Goal: Task Accomplishment & Management: Use online tool/utility

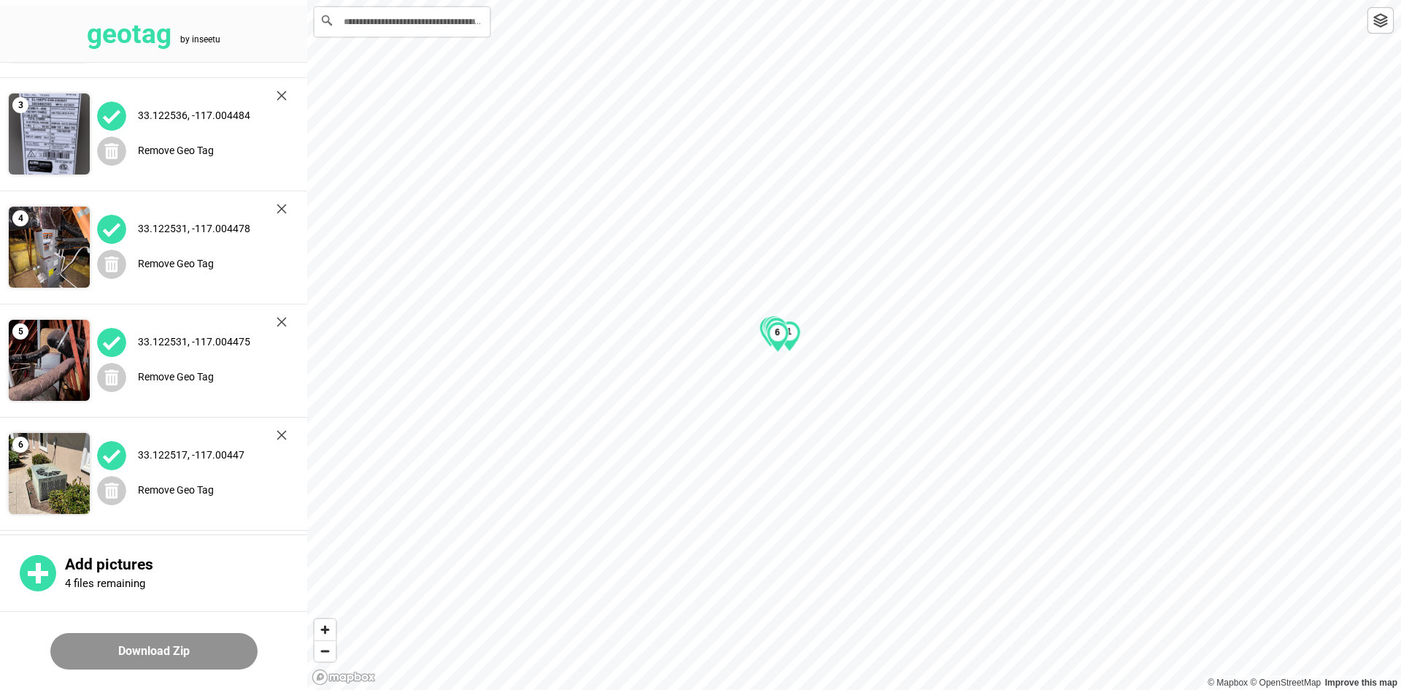
click at [282, 97] on img at bounding box center [282, 95] width 10 height 10
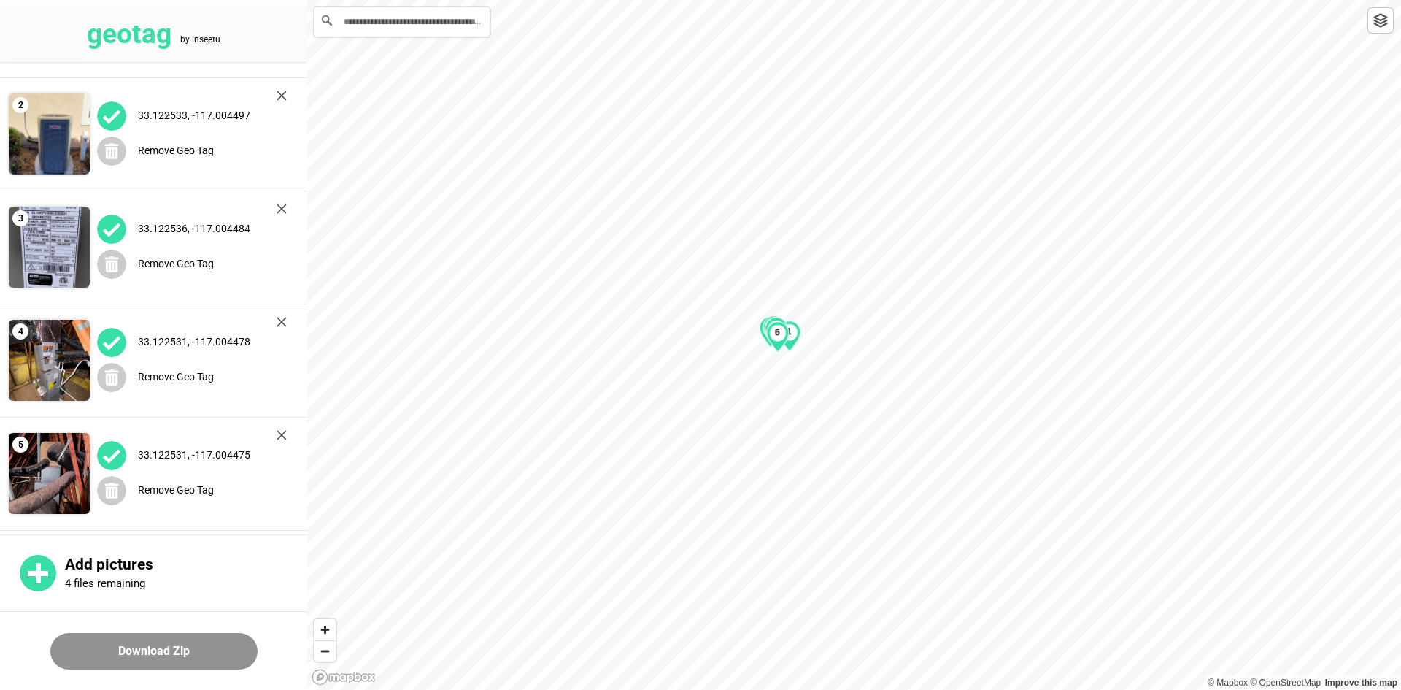
click at [282, 97] on img at bounding box center [282, 95] width 10 height 10
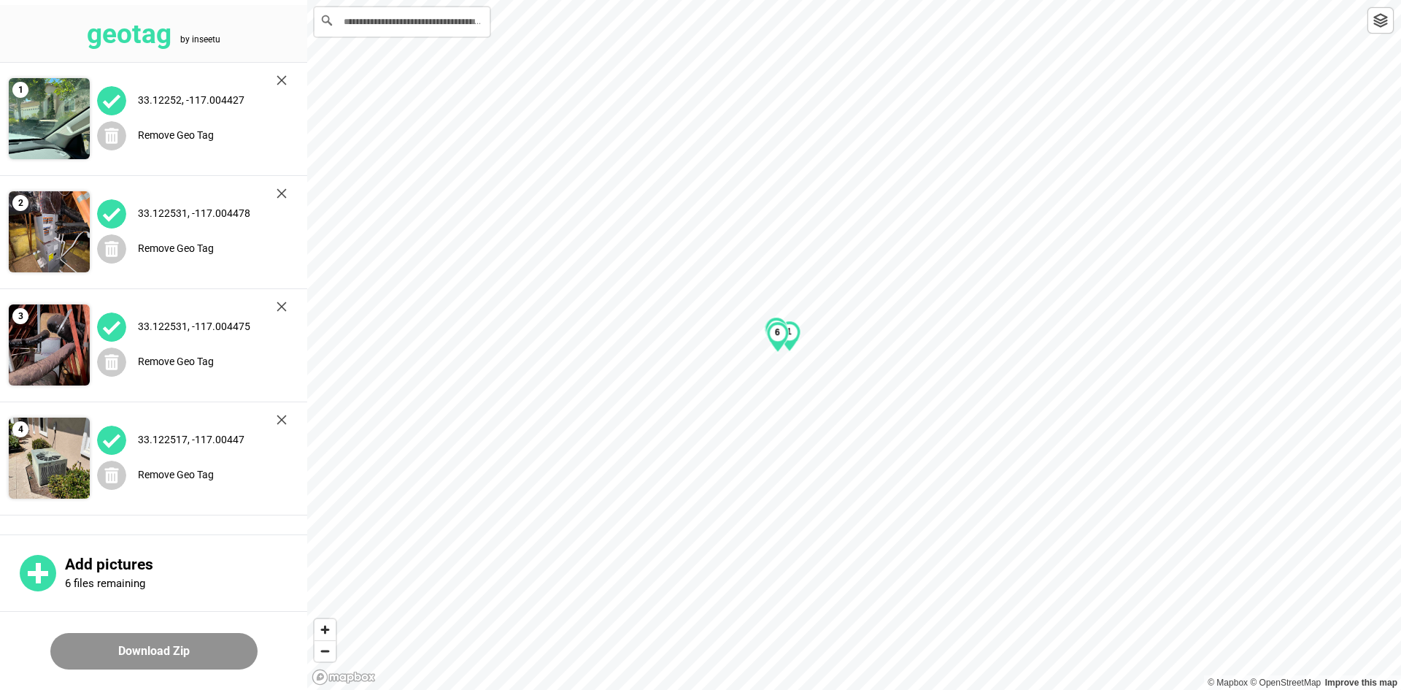
scroll to position [0, 0]
click at [282, 97] on div "33.12252, -117.004427" at bounding box center [192, 100] width 190 height 30
click at [281, 96] on div "33.12252, -117.004427" at bounding box center [192, 100] width 190 height 30
click at [281, 82] on img at bounding box center [282, 80] width 10 height 10
click at [281, 188] on img at bounding box center [282, 193] width 10 height 10
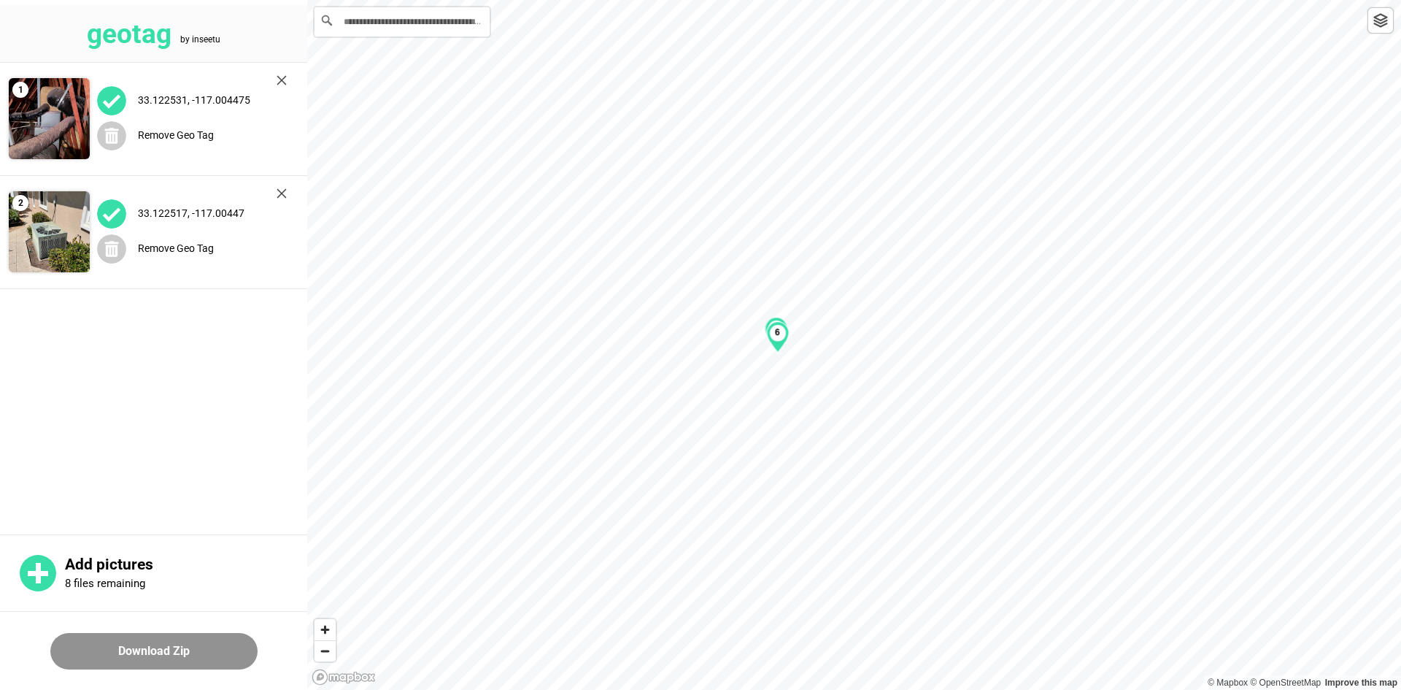
click at [281, 82] on img at bounding box center [282, 80] width 10 height 10
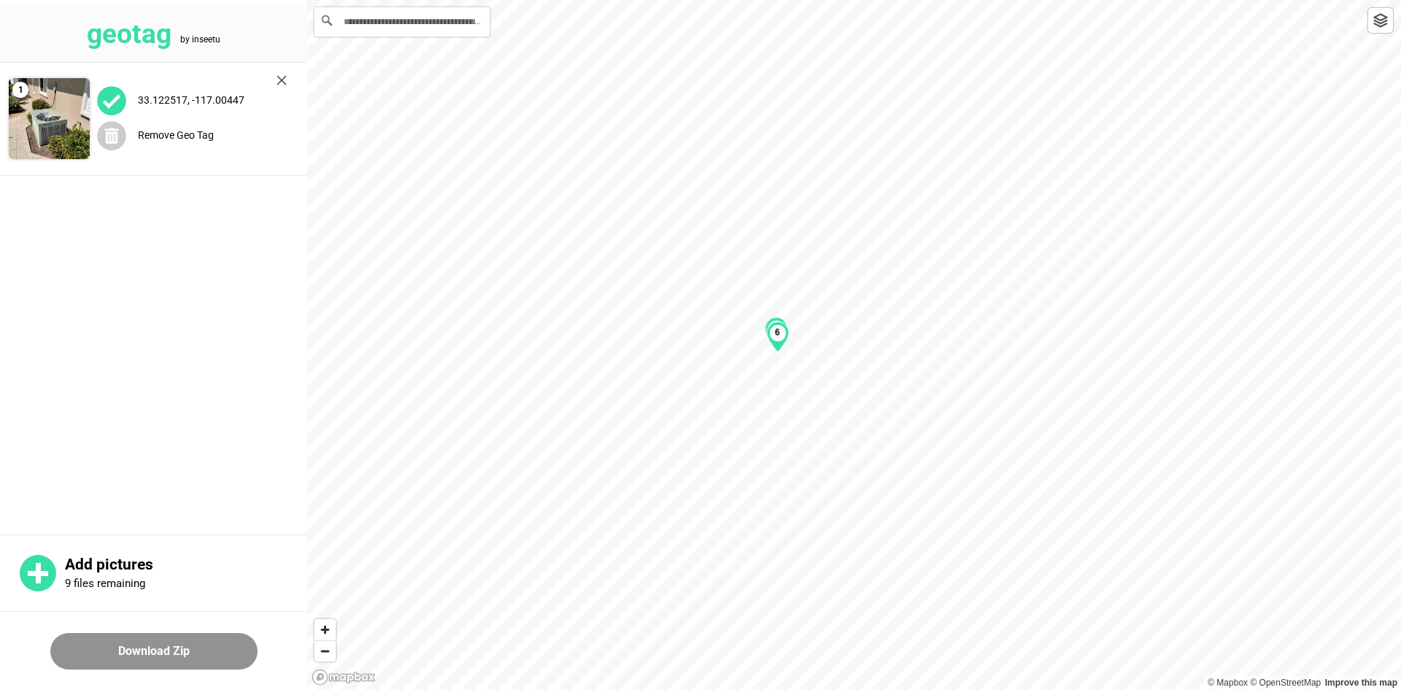
click at [281, 82] on img at bounding box center [282, 80] width 10 height 10
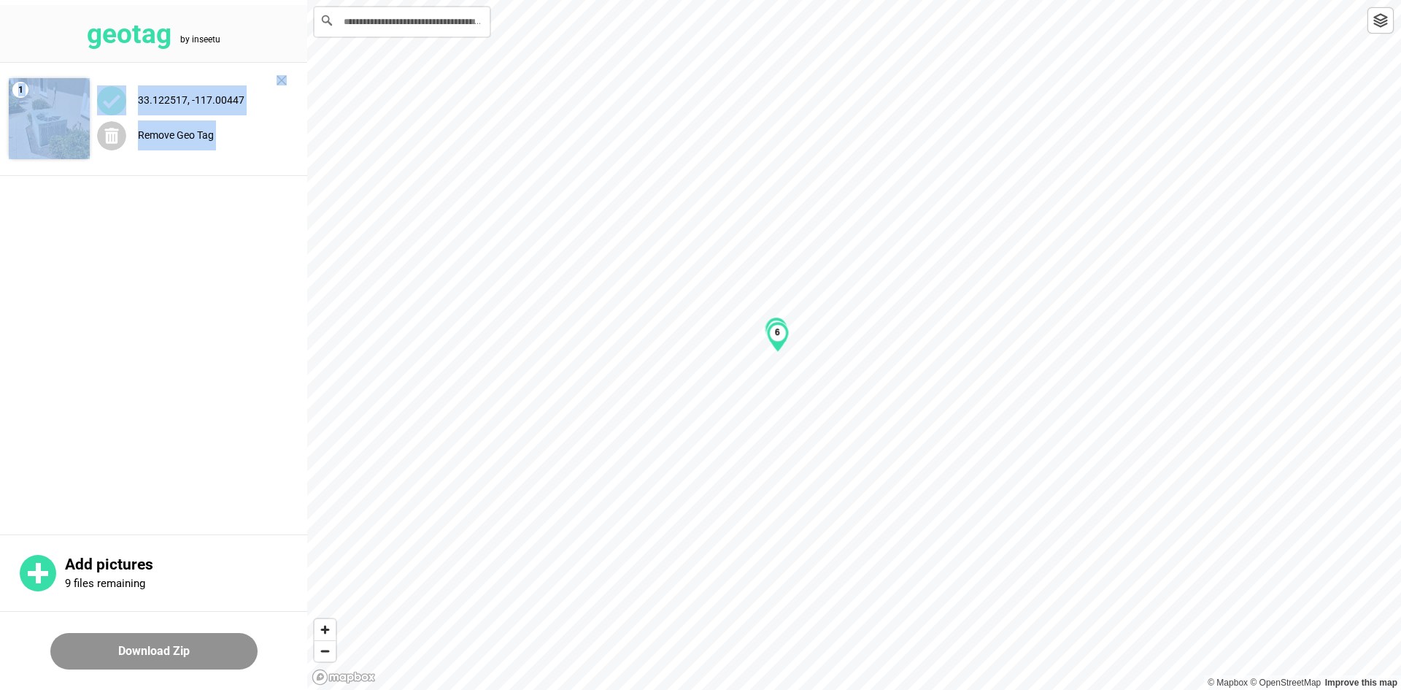
click at [281, 82] on main "1 33.122517, -117.00447 Remove Geo Tag" at bounding box center [153, 297] width 307 height 468
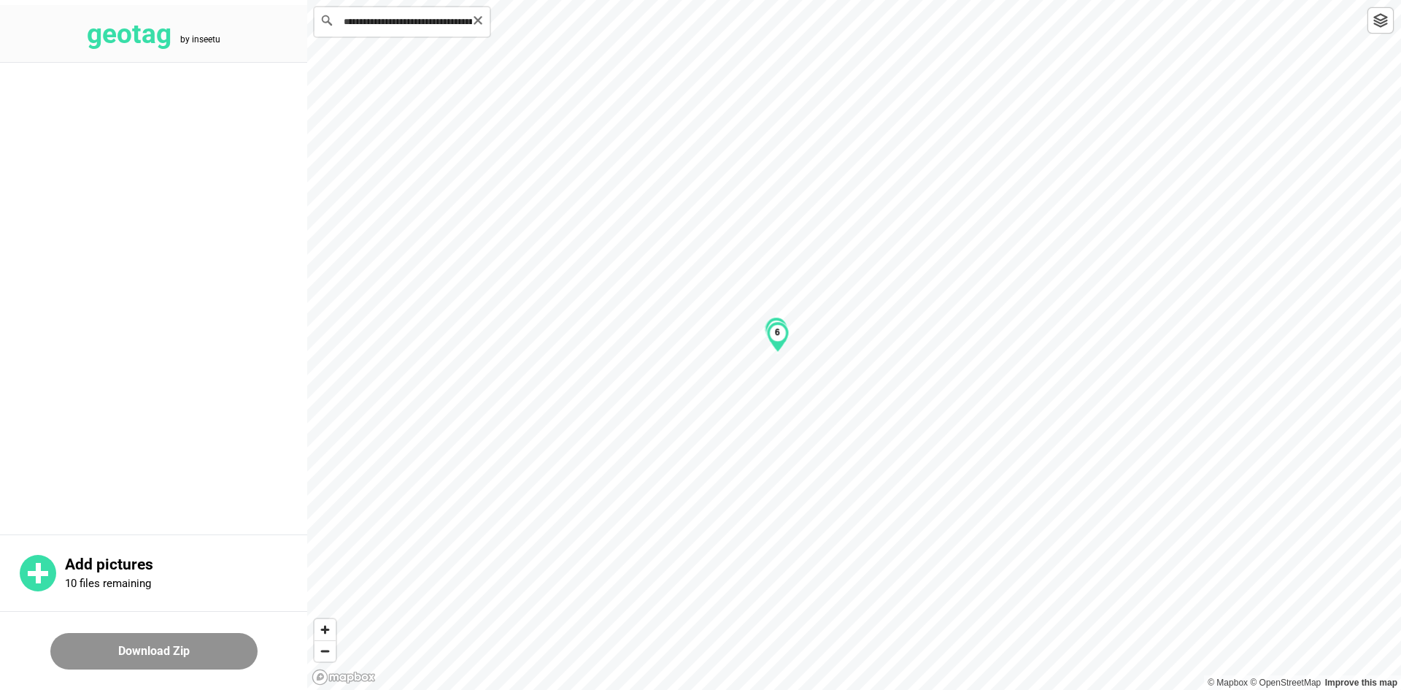
click at [385, 34] on input "**********" at bounding box center [402, 21] width 175 height 29
drag, startPoint x: 479, startPoint y: 21, endPoint x: 440, endPoint y: 18, distance: 38.9
click at [475, 21] on icon "Clear" at bounding box center [478, 21] width 12 height 12
click at [440, 18] on input "Search" at bounding box center [402, 21] width 175 height 29
paste input "**********"
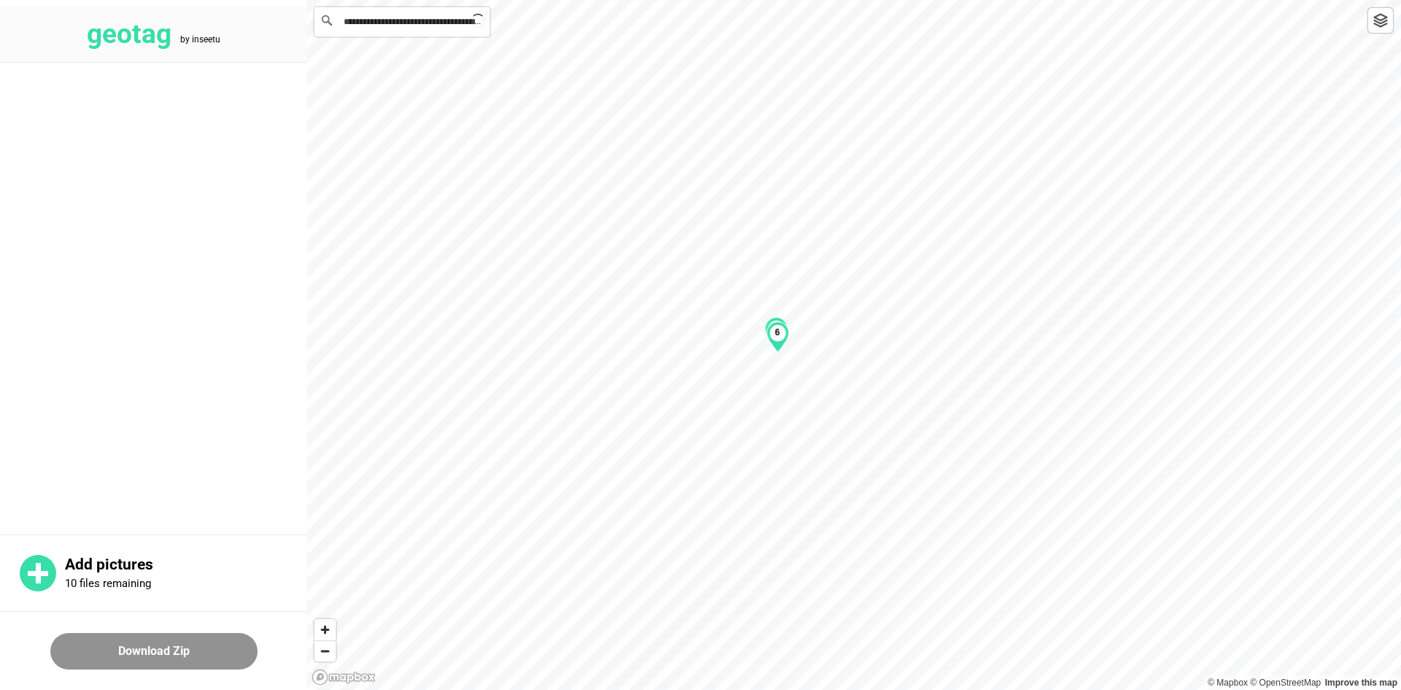
scroll to position [0, 39]
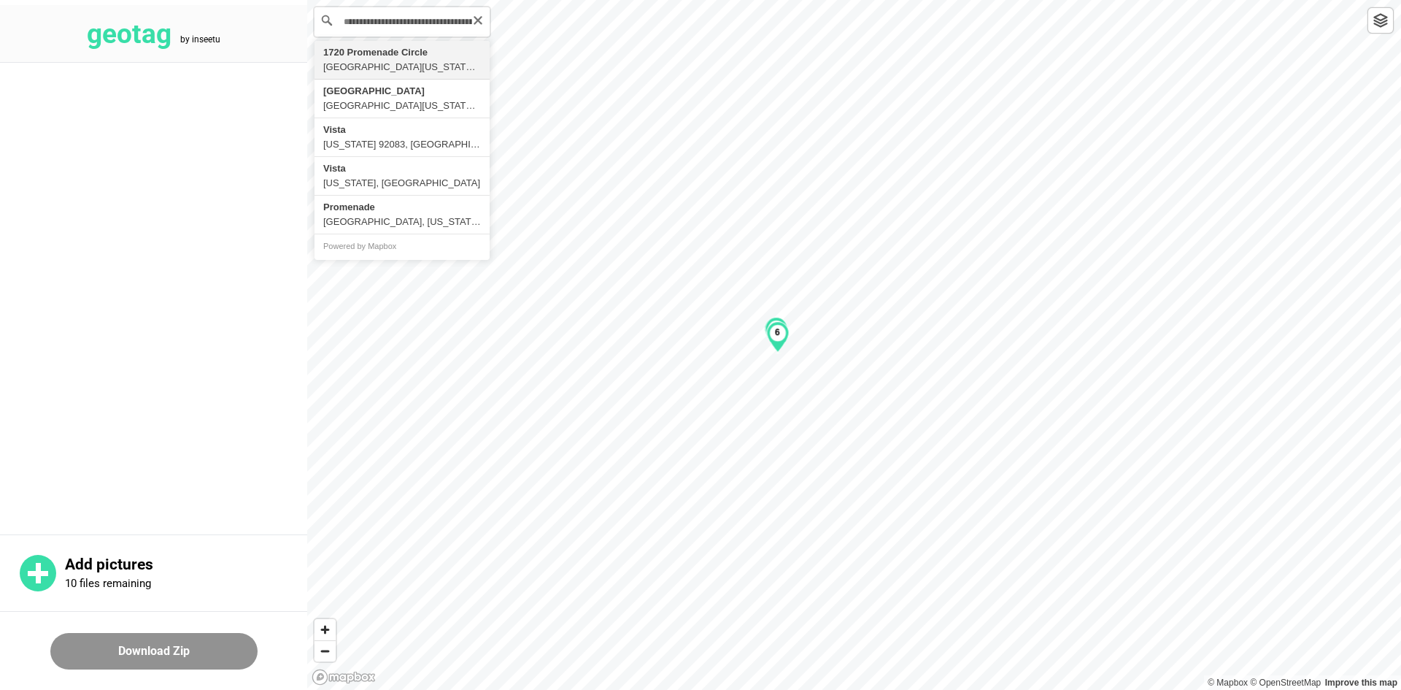
type input "**********"
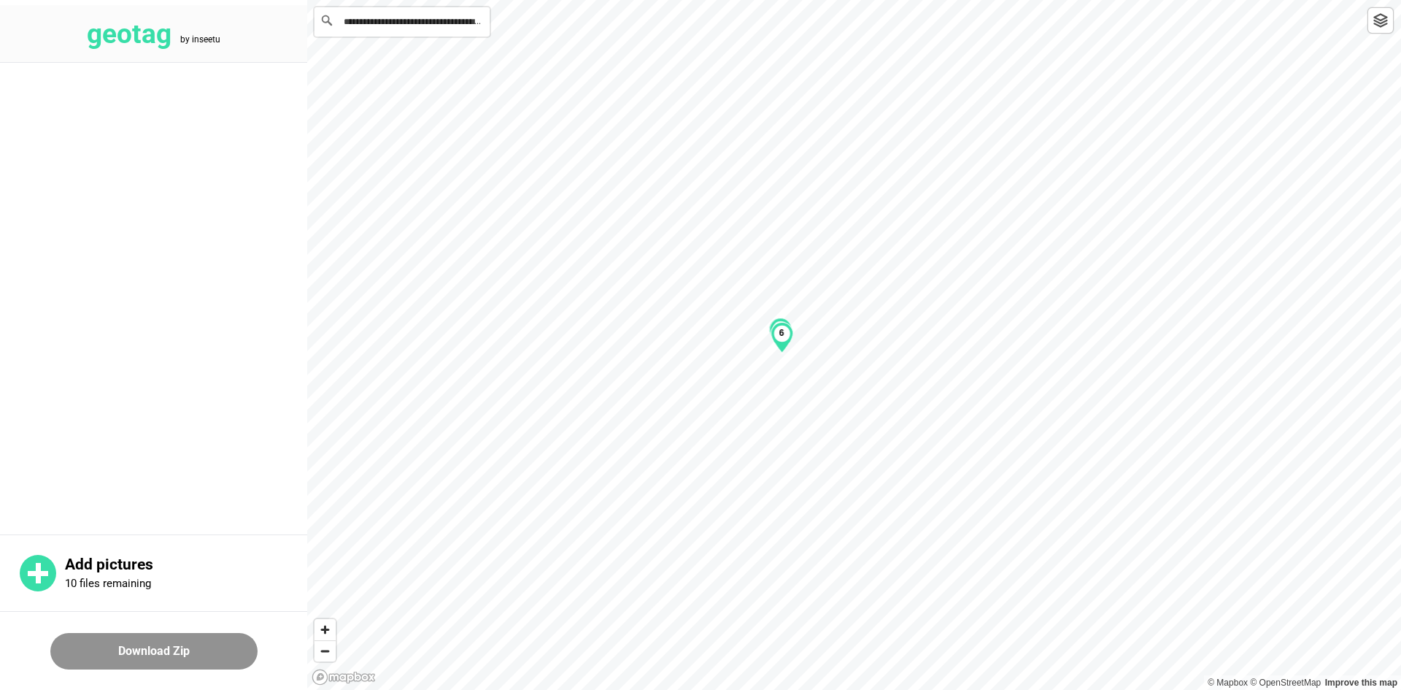
scroll to position [0, 0]
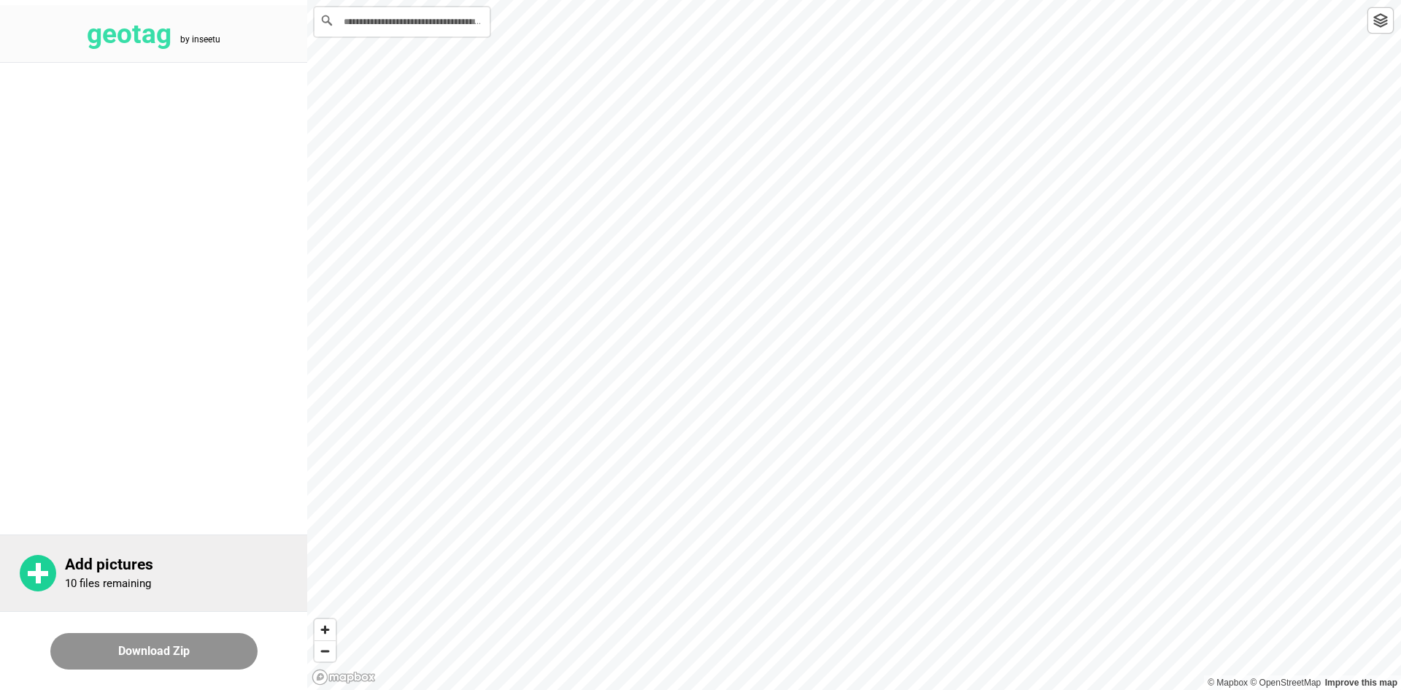
click at [163, 591] on div "Add pictures 10 files remaining" at bounding box center [153, 572] width 307 height 77
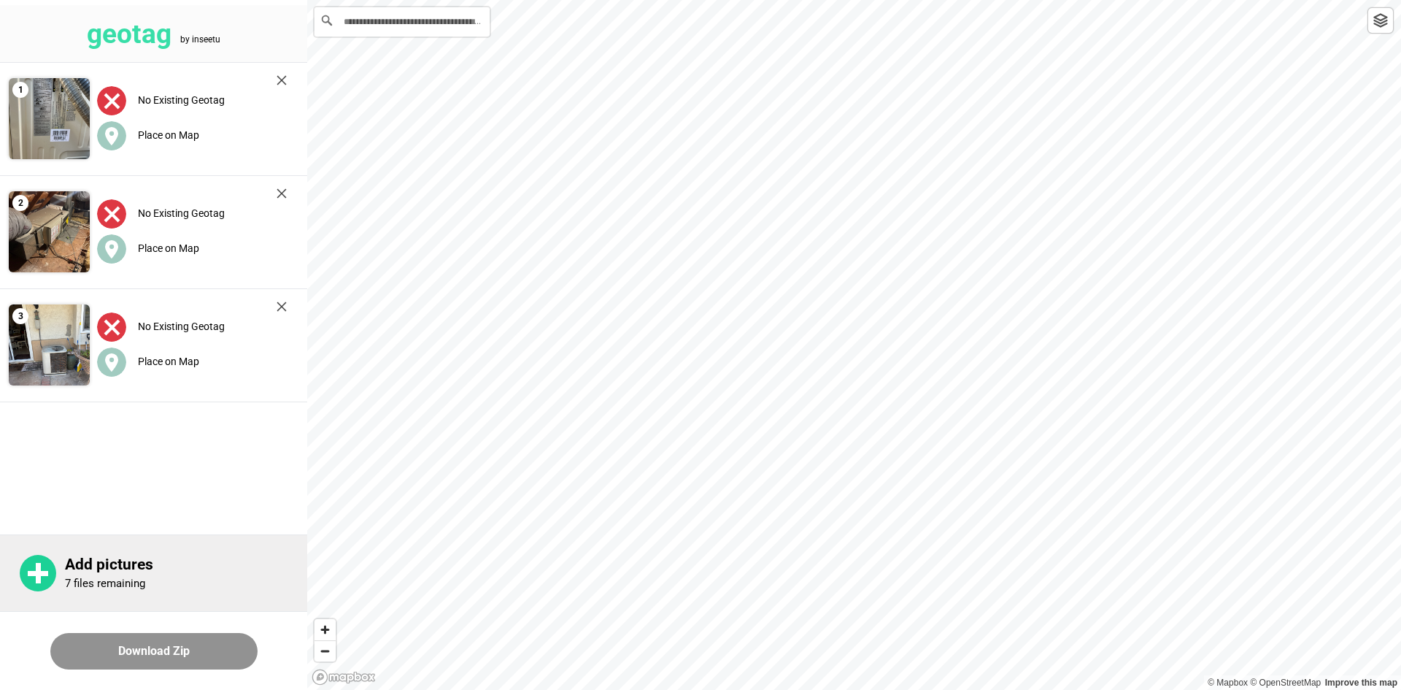
click at [111, 558] on p "Add pictures" at bounding box center [186, 564] width 242 height 18
click at [91, 604] on div "Add pictures 7 files remaining" at bounding box center [153, 572] width 307 height 77
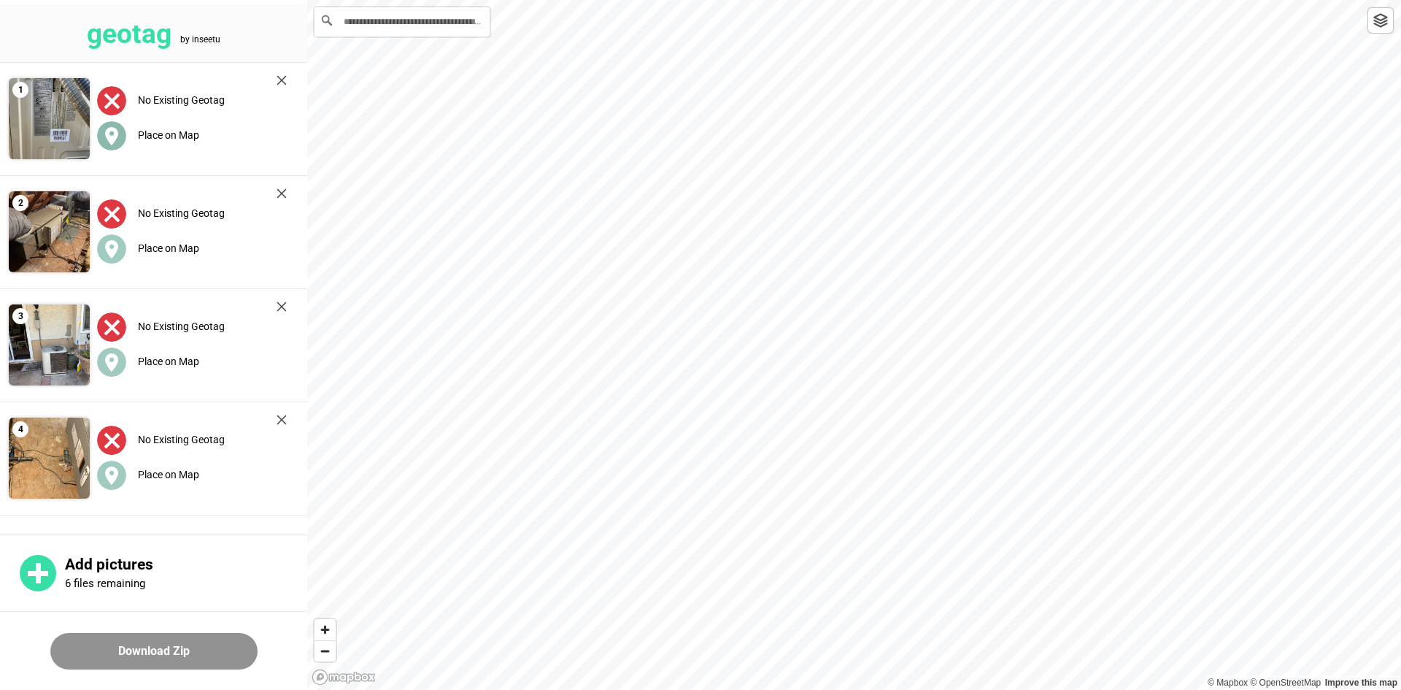
click at [183, 141] on div "Place on Map" at bounding box center [192, 135] width 190 height 30
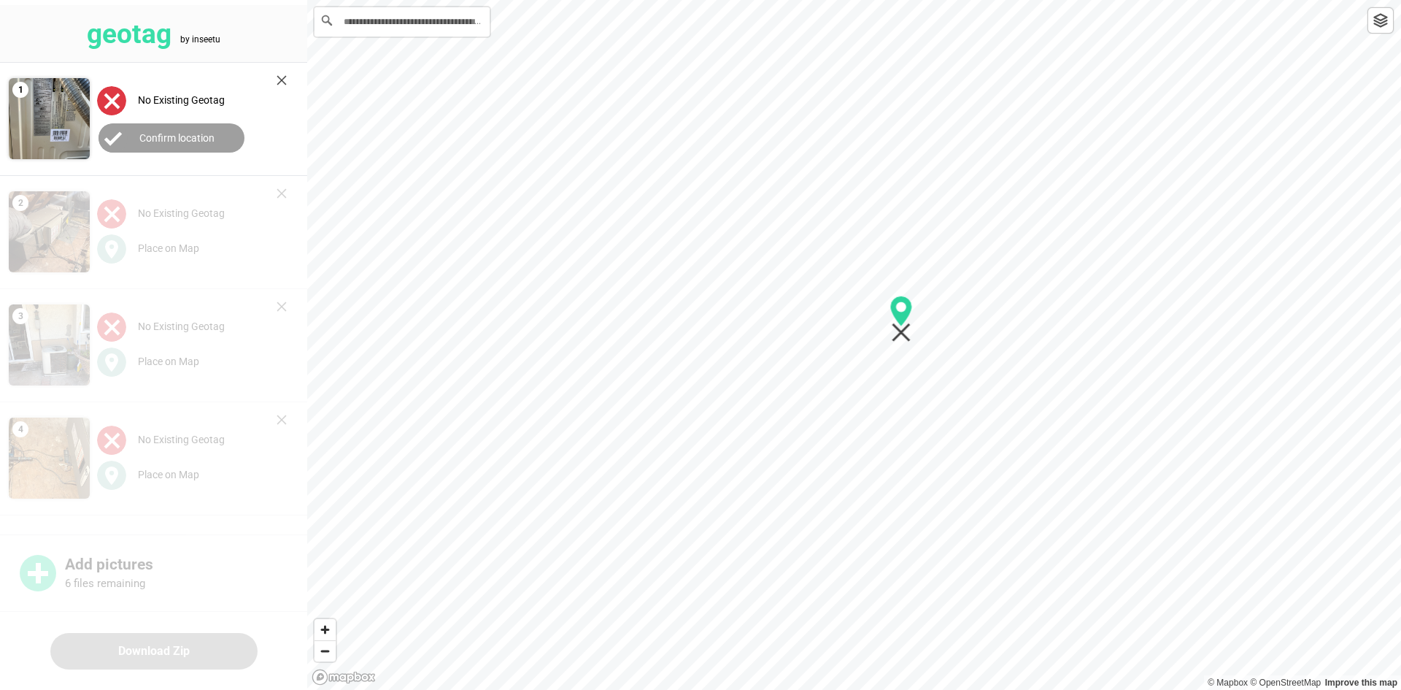
drag, startPoint x: 912, startPoint y: 345, endPoint x: 903, endPoint y: 340, distance: 10.1
click at [901, 340] on icon "Map marker" at bounding box center [901, 319] width 23 height 47
click at [166, 130] on button "Confirm location" at bounding box center [172, 137] width 146 height 29
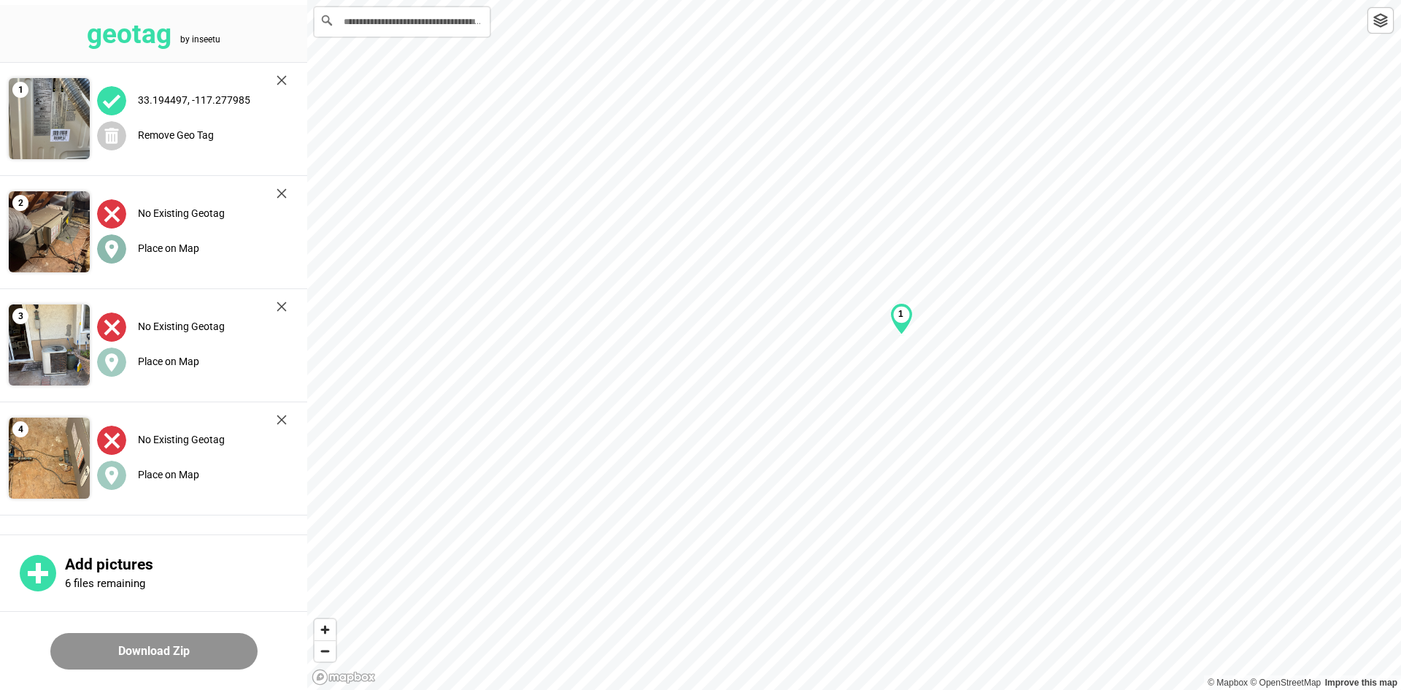
click at [169, 244] on label "Place on Map" at bounding box center [168, 248] width 61 height 12
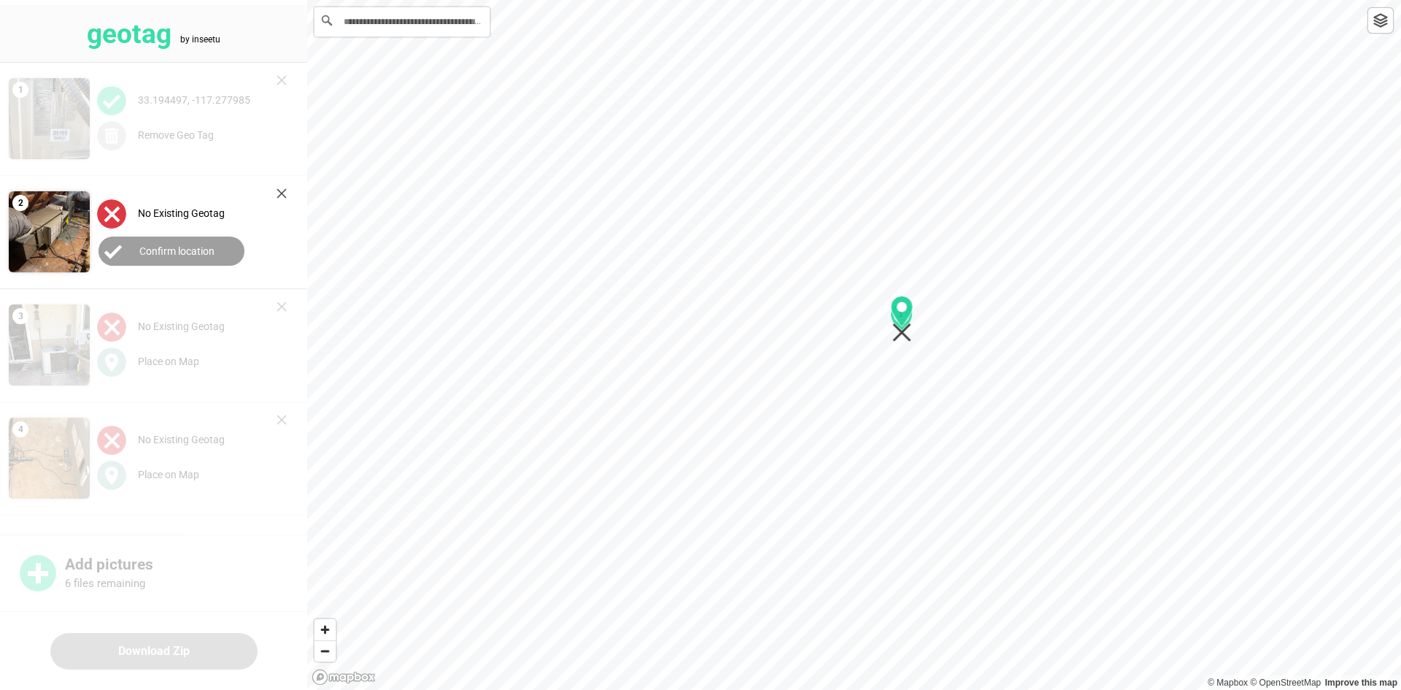
drag, startPoint x: 858, startPoint y: 363, endPoint x: 904, endPoint y: 334, distance: 54.1
click at [906, 336] on icon "Map marker" at bounding box center [902, 332] width 19 height 19
click at [212, 258] on button "Confirm location" at bounding box center [172, 250] width 146 height 29
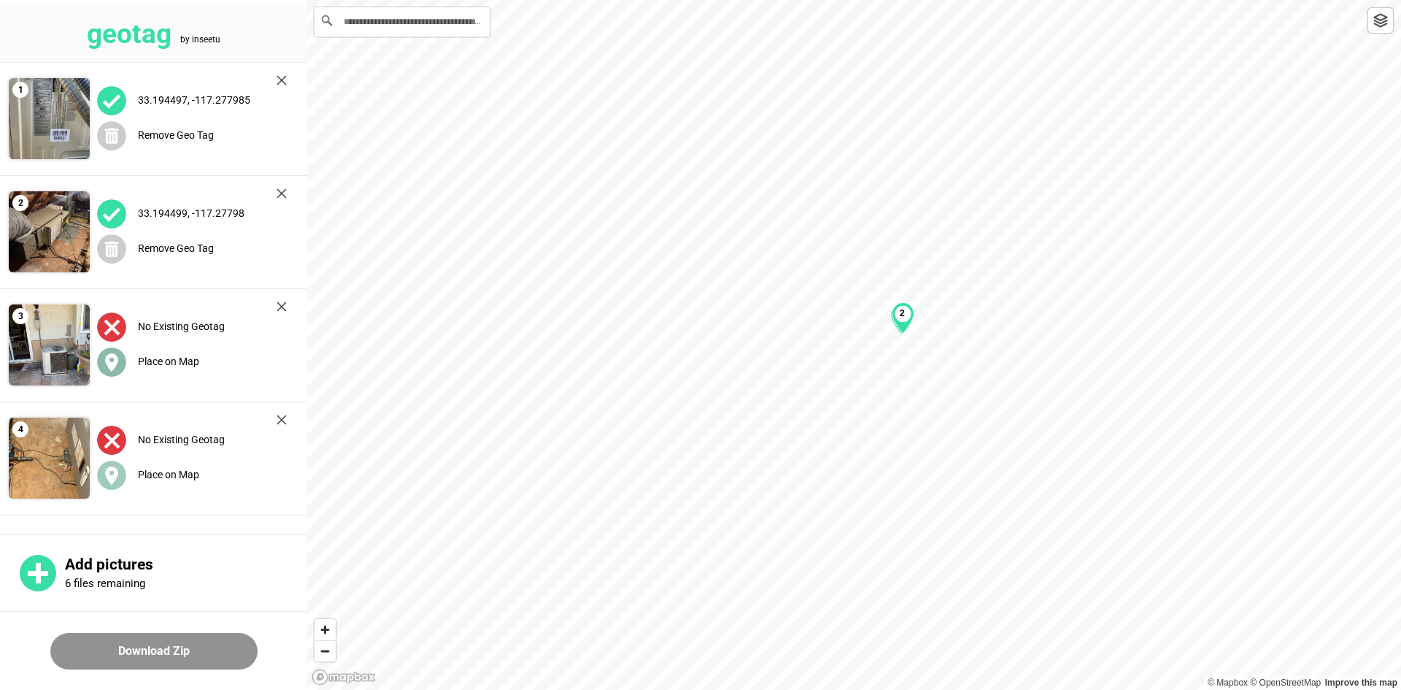
click at [178, 361] on label "Place on Map" at bounding box center [168, 361] width 61 height 12
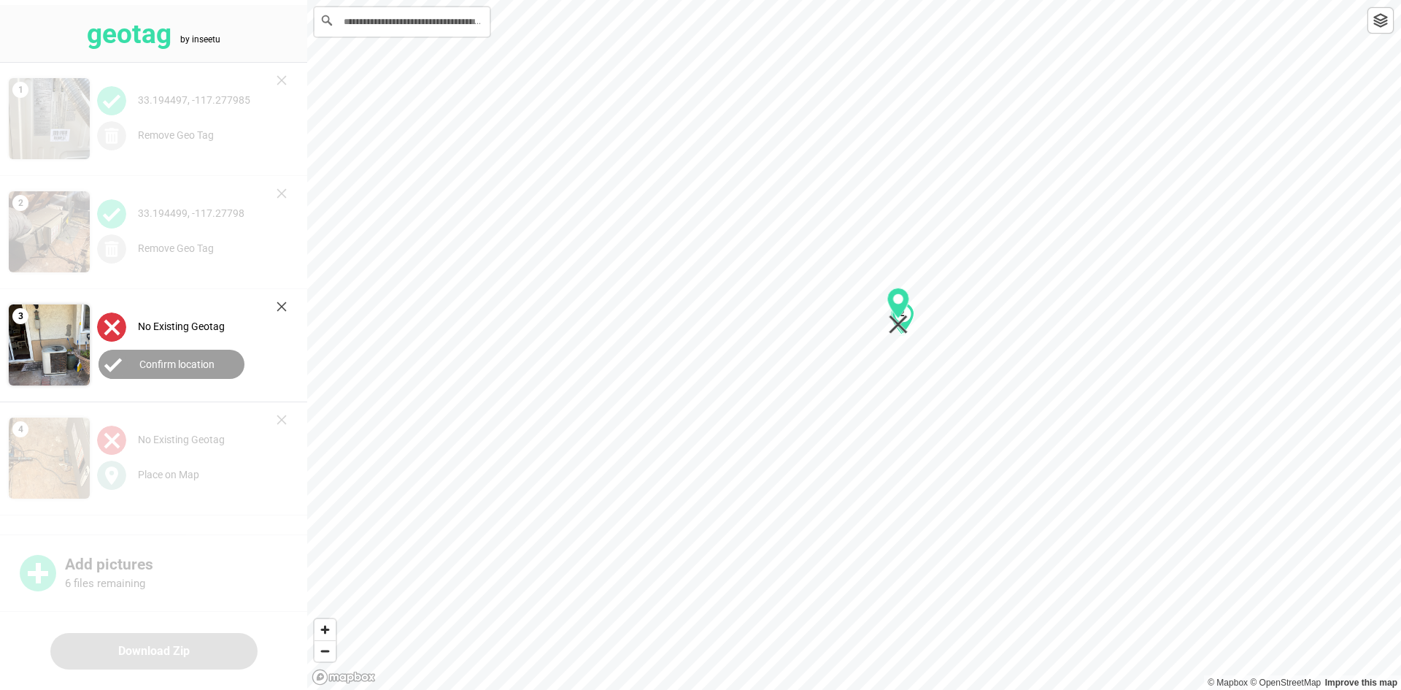
drag, startPoint x: 861, startPoint y: 364, endPoint x: 905, endPoint y: 330, distance: 55.6
click at [905, 330] on icon "Map marker" at bounding box center [898, 324] width 19 height 19
click at [145, 355] on button "Confirm location" at bounding box center [172, 364] width 146 height 29
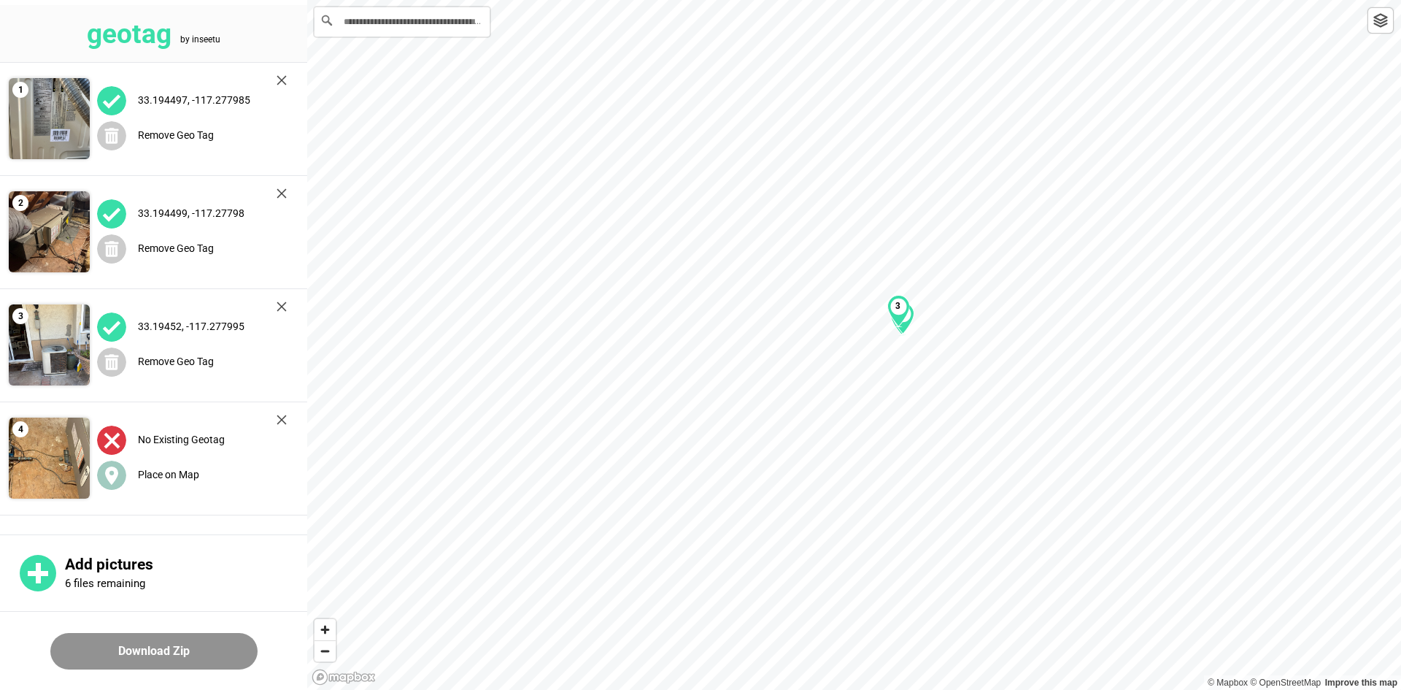
drag, startPoint x: 158, startPoint y: 479, endPoint x: 184, endPoint y: 451, distance: 38.2
click at [159, 480] on div "Place on Map" at bounding box center [192, 475] width 190 height 30
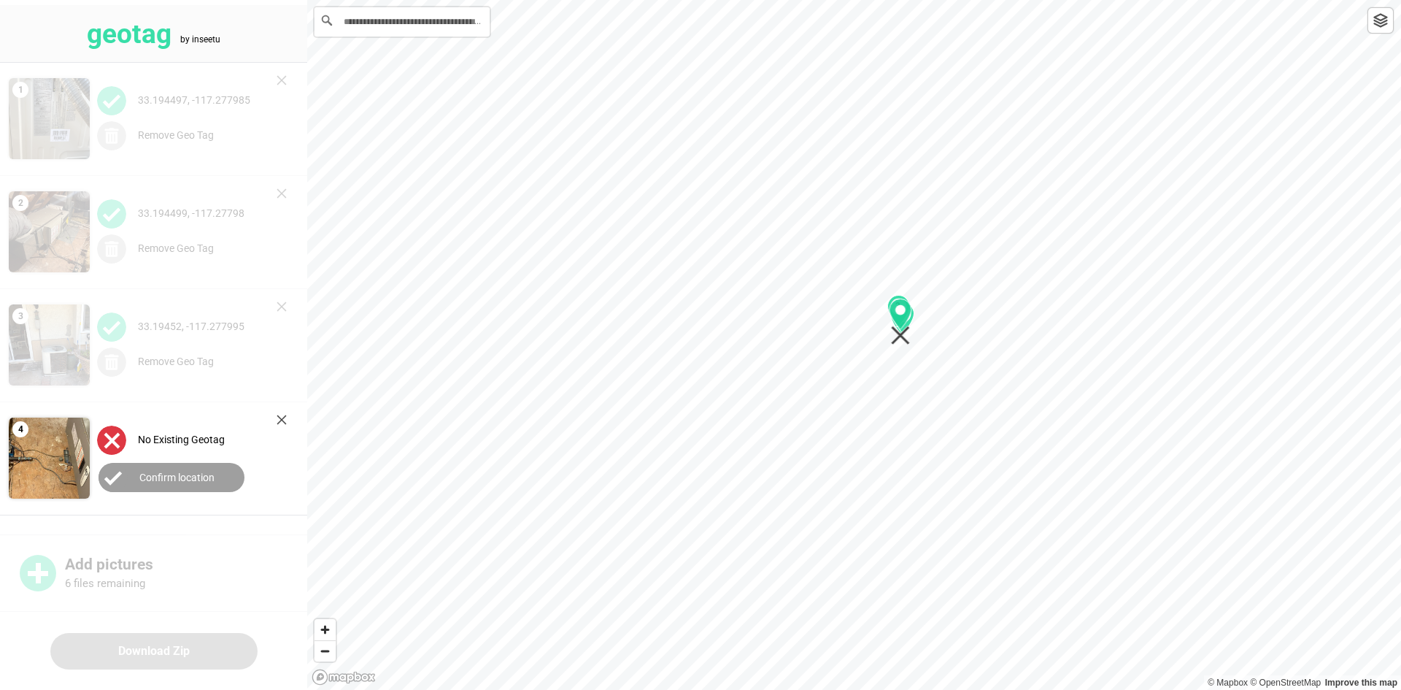
drag, startPoint x: 851, startPoint y: 362, endPoint x: 906, endPoint y: 335, distance: 61.7
click at [897, 339] on icon "Map marker" at bounding box center [900, 335] width 19 height 19
click at [120, 476] on circle at bounding box center [113, 477] width 29 height 29
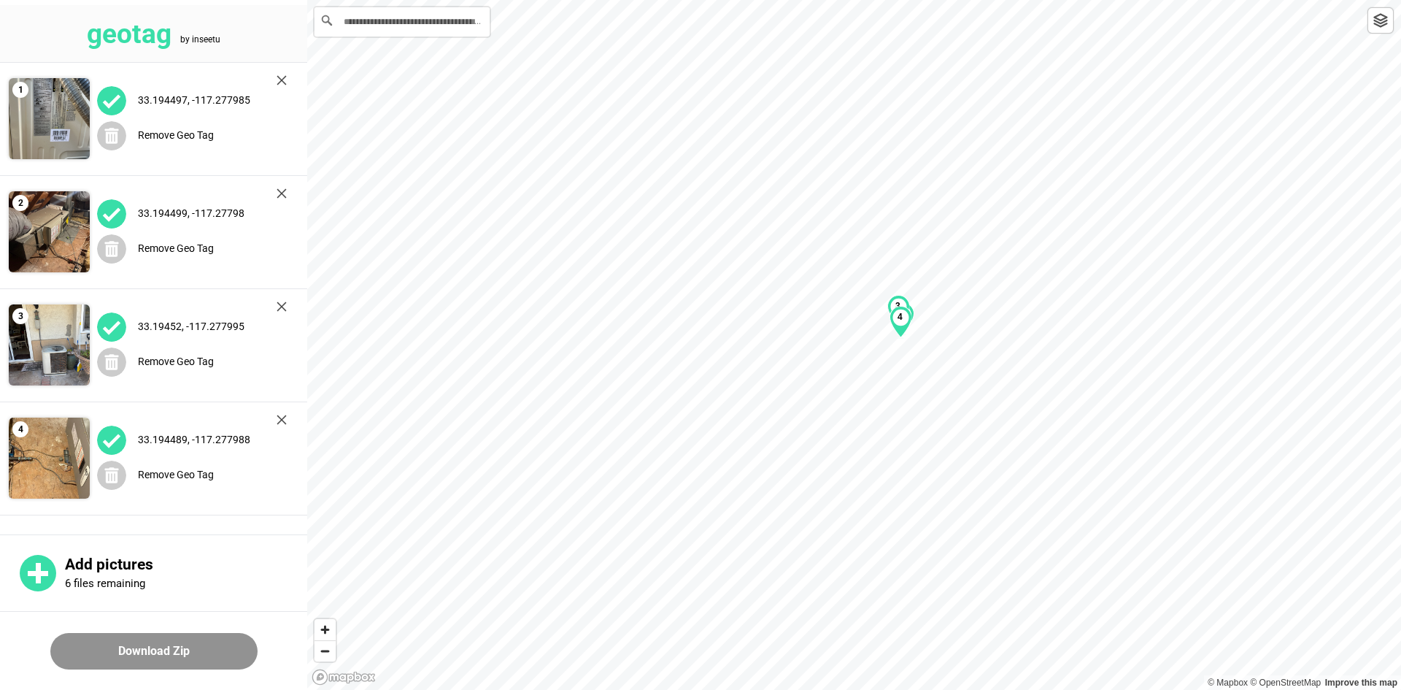
click at [175, 644] on button "Download Zip" at bounding box center [153, 651] width 207 height 36
click at [279, 86] on div "33.194497, -117.277985" at bounding box center [192, 100] width 190 height 30
click at [280, 84] on img at bounding box center [282, 80] width 10 height 10
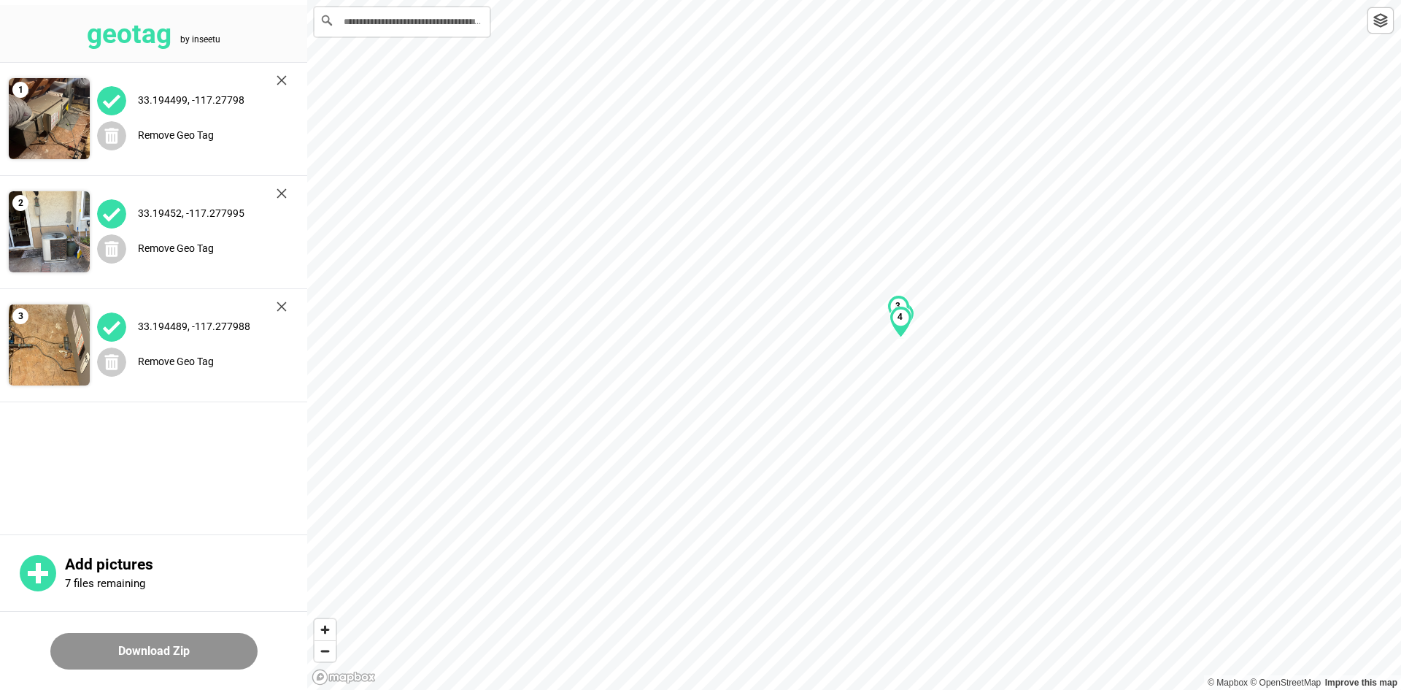
click at [280, 82] on img at bounding box center [282, 80] width 10 height 10
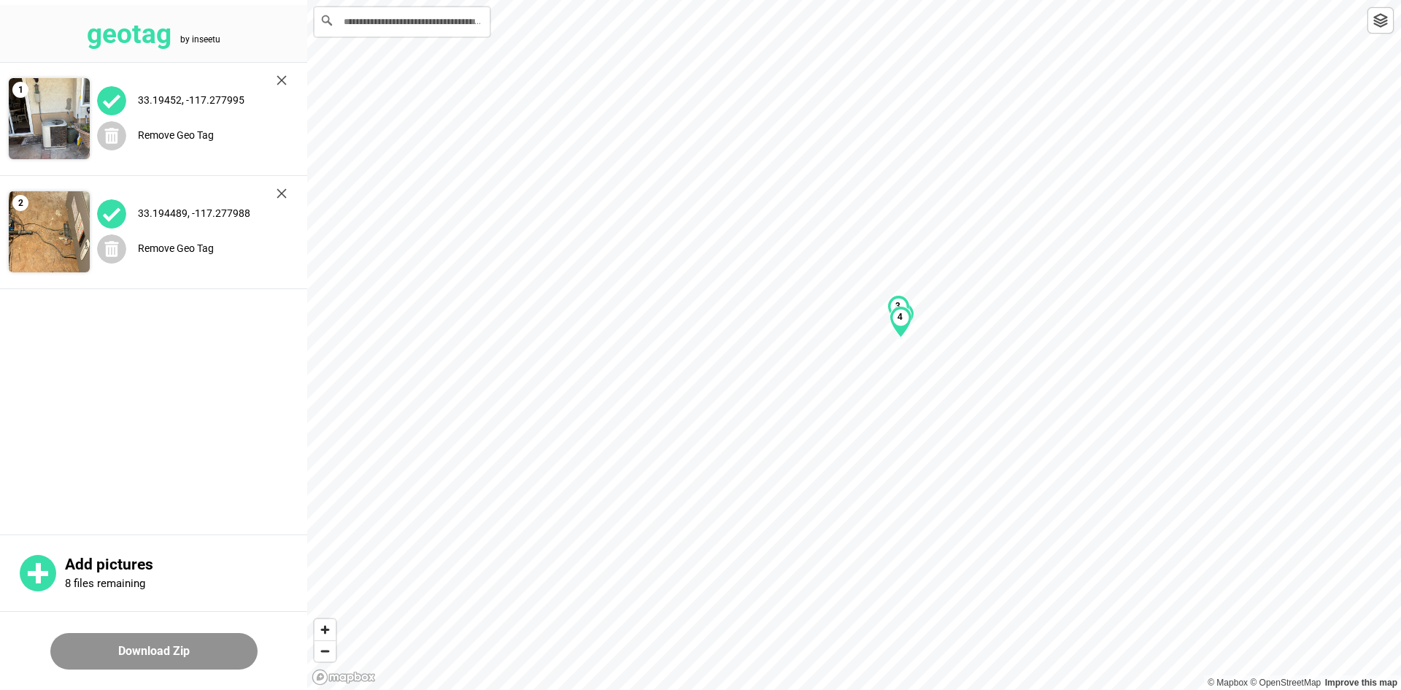
click at [280, 82] on img at bounding box center [282, 80] width 10 height 10
click at [280, 188] on img at bounding box center [282, 193] width 10 height 10
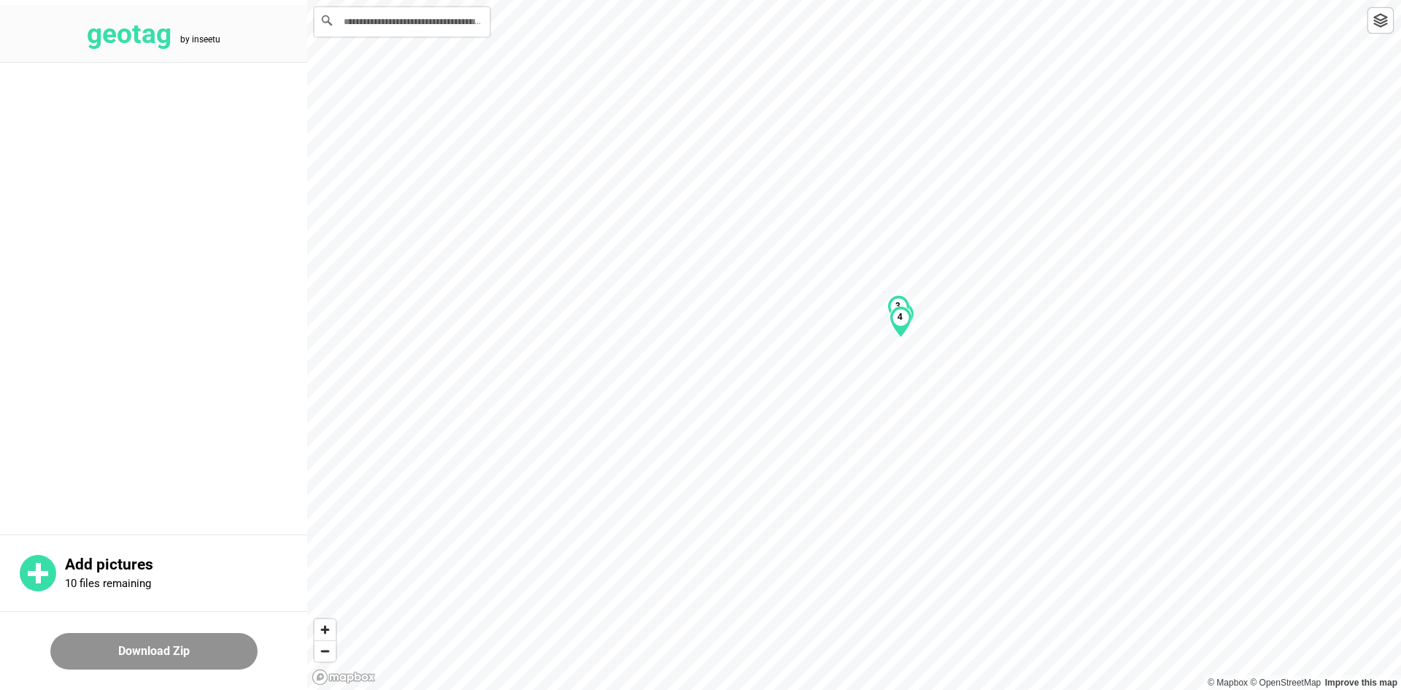
click at [280, 82] on main at bounding box center [153, 297] width 307 height 468
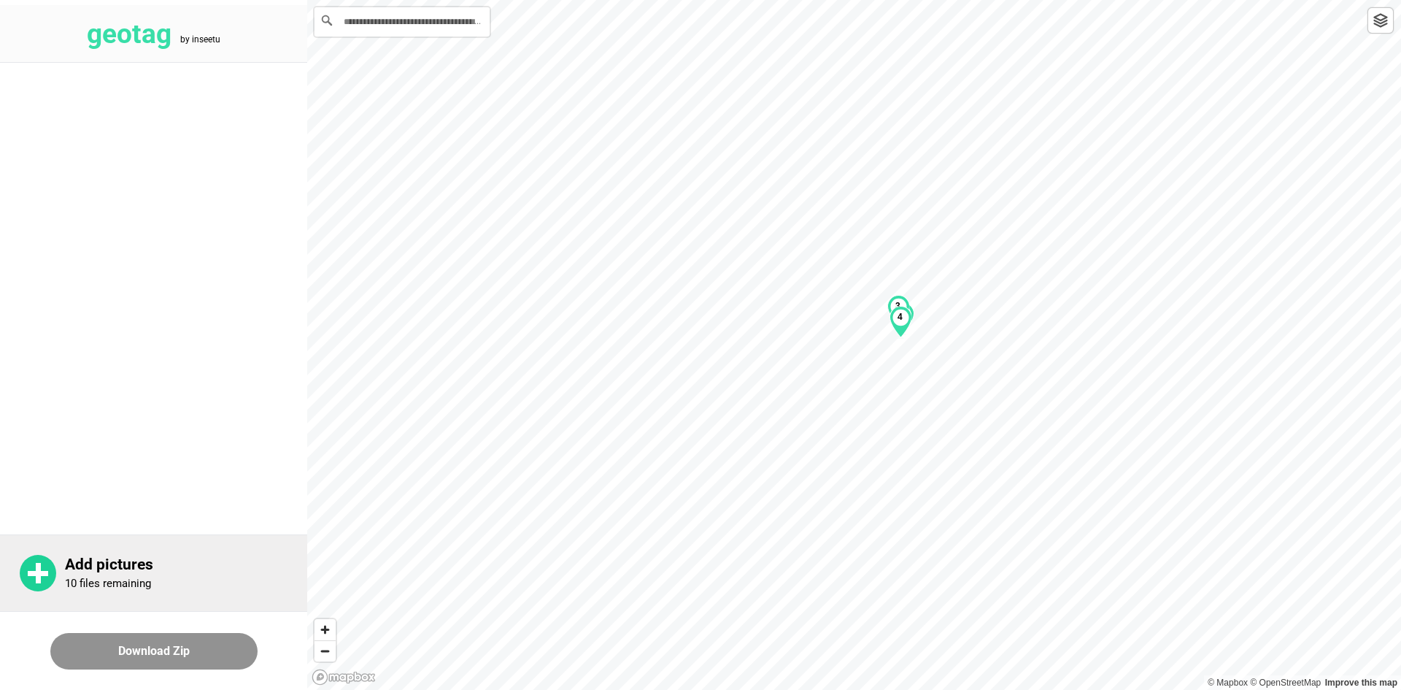
click at [192, 554] on div "Add pictures 10 files remaining" at bounding box center [153, 572] width 307 height 77
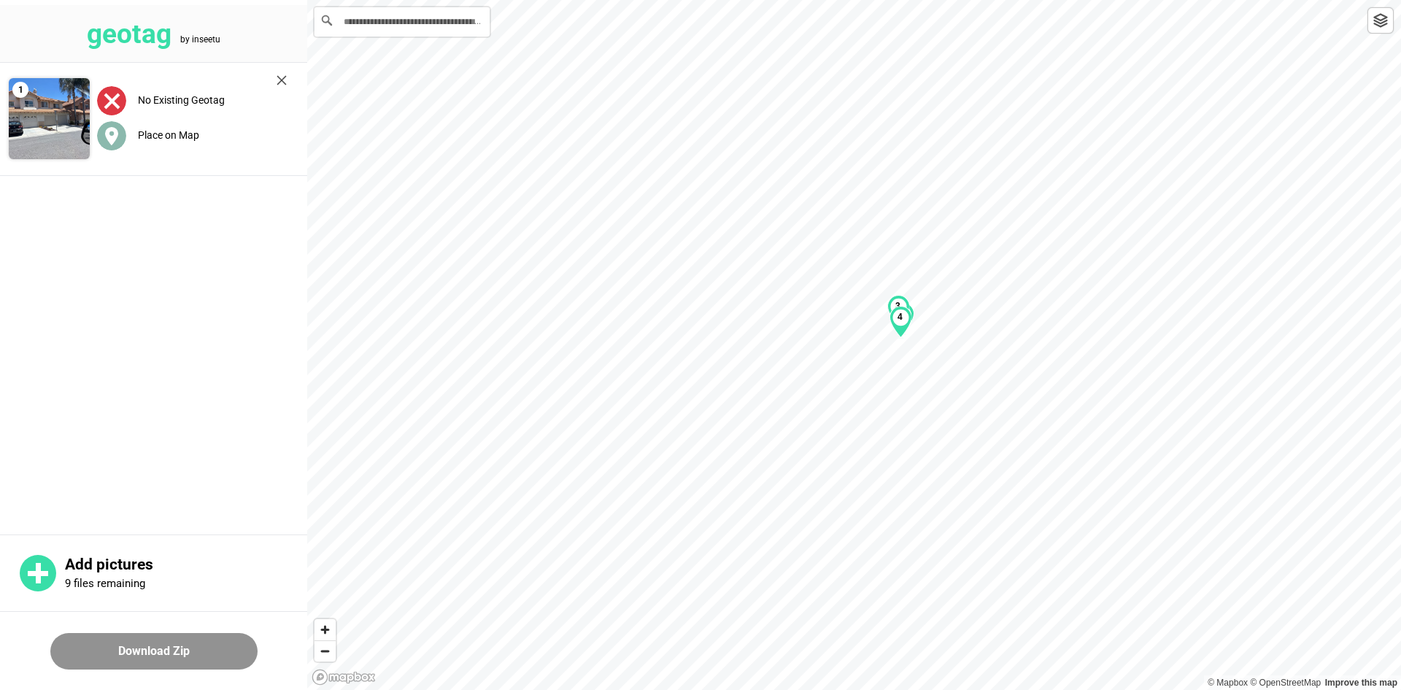
click at [173, 141] on div "Place on Map" at bounding box center [192, 135] width 190 height 30
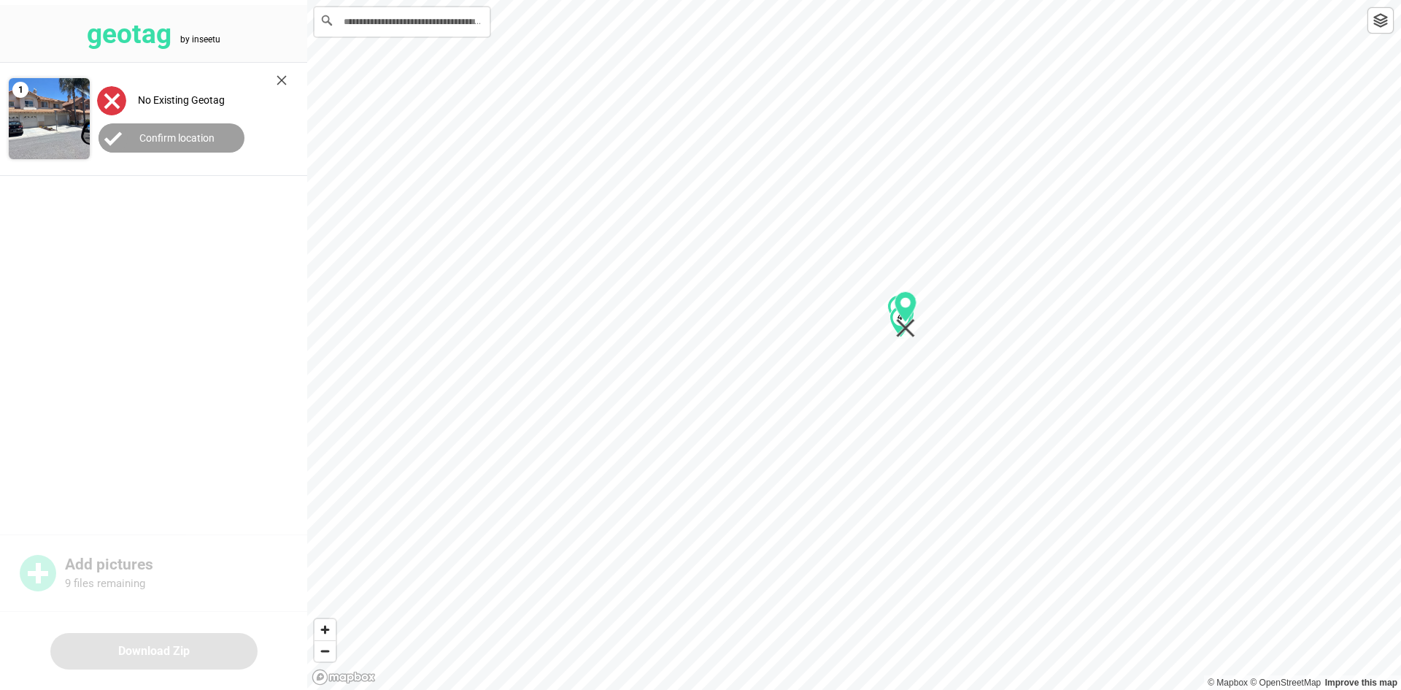
drag, startPoint x: 858, startPoint y: 368, endPoint x: 909, endPoint y: 337, distance: 59.6
click at [909, 337] on icon "Map marker" at bounding box center [906, 314] width 23 height 47
click at [227, 136] on button "Confirm location" at bounding box center [172, 137] width 146 height 29
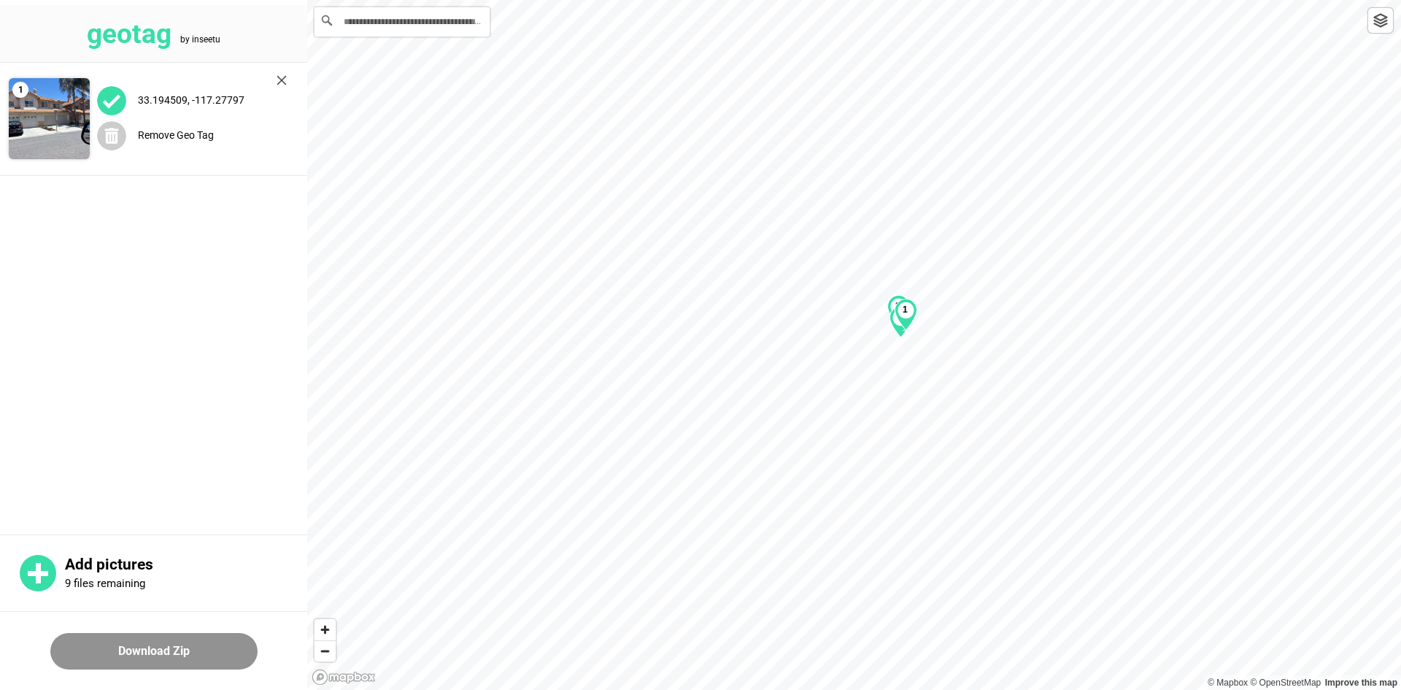
click at [218, 652] on button "Download Zip" at bounding box center [153, 651] width 207 height 36
click at [200, 645] on button "Download Zip" at bounding box center [153, 651] width 207 height 36
